Goal: Browse casually: Explore the website without a specific task or goal

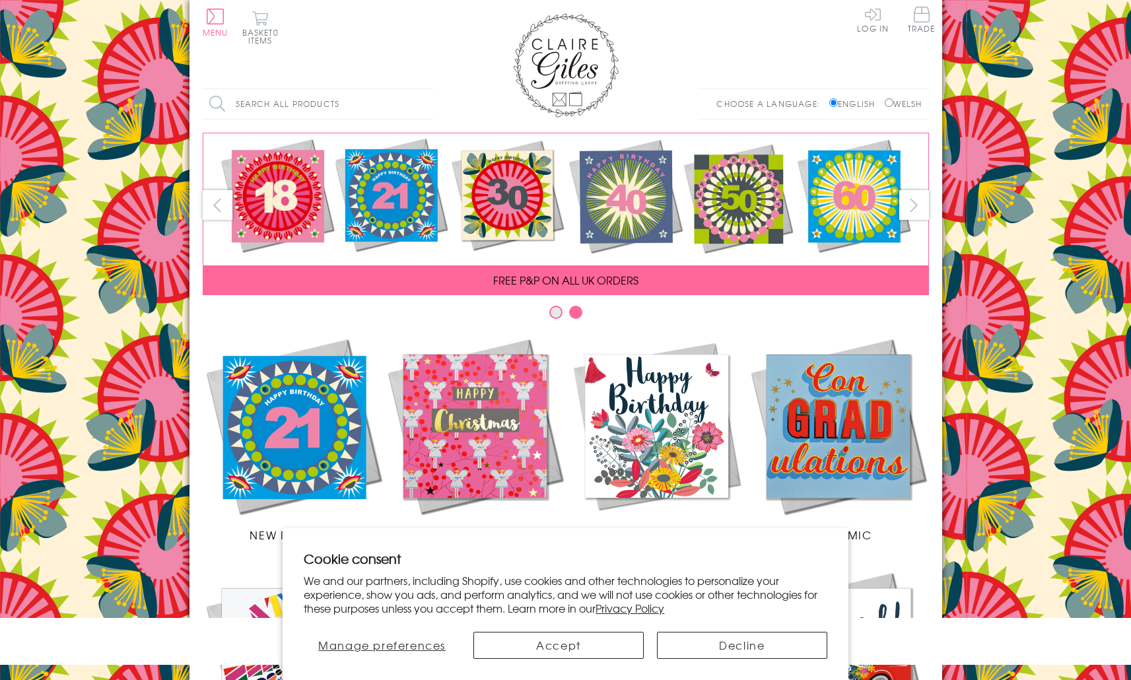
scroll to position [459, 0]
